Goal: Learn about a topic

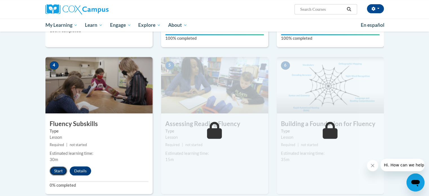
click at [57, 171] on button "Start" at bounding box center [58, 170] width 17 height 9
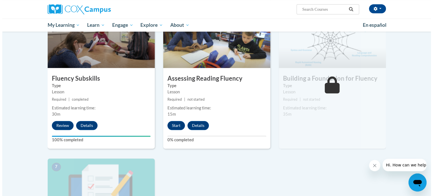
scroll to position [282, 0]
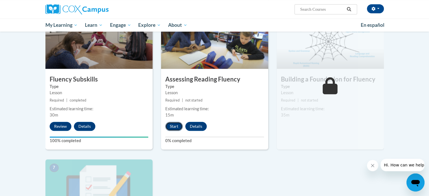
click at [170, 126] on button "Start" at bounding box center [173, 126] width 17 height 9
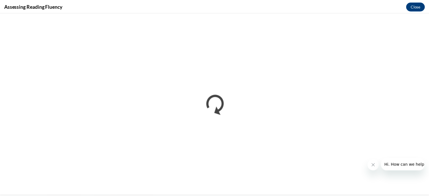
scroll to position [0, 0]
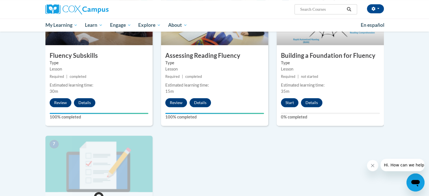
scroll to position [310, 0]
